Goal: Task Accomplishment & Management: Use online tool/utility

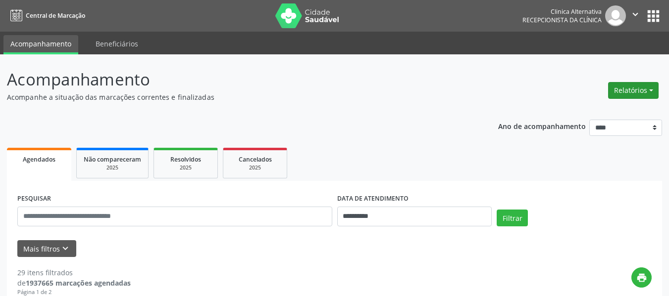
click at [639, 87] on button "Relatórios" at bounding box center [633, 90] width 50 height 17
click at [591, 110] on link "Agendamentos" at bounding box center [605, 112] width 106 height 14
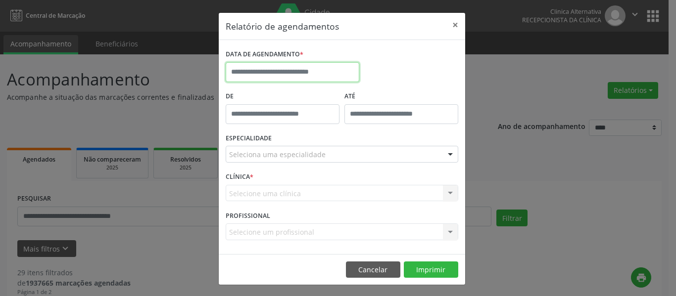
click at [331, 69] on input "text" at bounding box center [293, 72] width 134 height 20
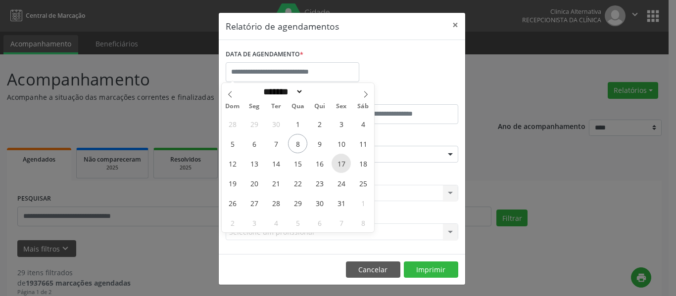
click at [342, 164] on span "17" at bounding box center [341, 163] width 19 height 19
type input "**********"
click at [342, 164] on span "17" at bounding box center [341, 163] width 19 height 19
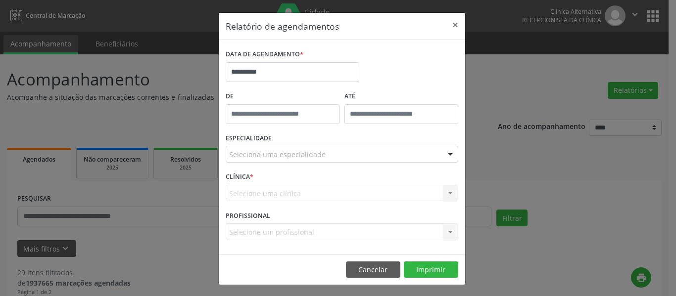
click at [445, 153] on div at bounding box center [450, 154] width 15 height 17
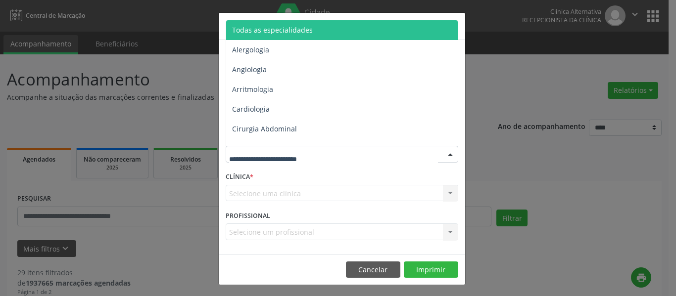
click at [340, 33] on span "Todas as especialidades" at bounding box center [342, 30] width 233 height 20
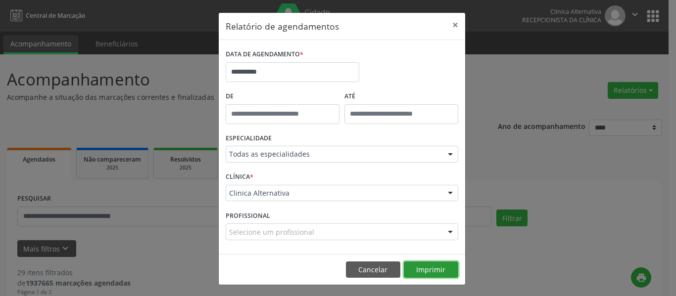
click at [432, 269] on button "Imprimir" at bounding box center [431, 270] width 54 height 17
